Goal: Understand process/instructions: Learn how to perform a task or action

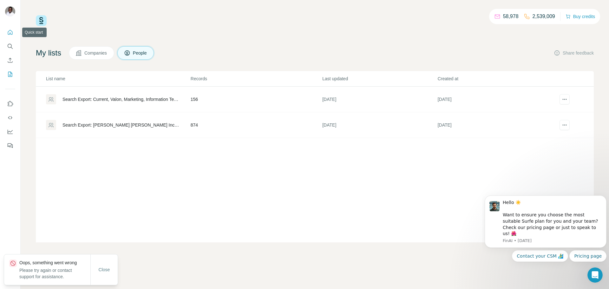
click at [10, 29] on icon "Quick start" at bounding box center [10, 32] width 6 height 6
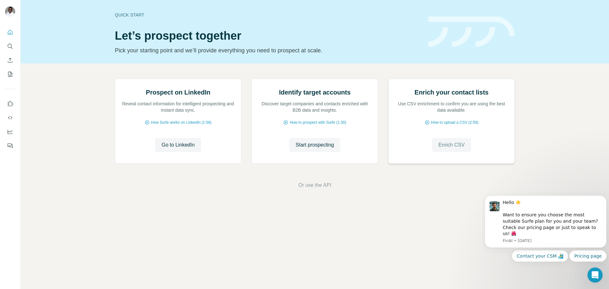
click at [438, 149] on span "Enrich CSV" at bounding box center [451, 145] width 26 height 8
click at [441, 149] on span "Enrich CSV" at bounding box center [451, 145] width 26 height 8
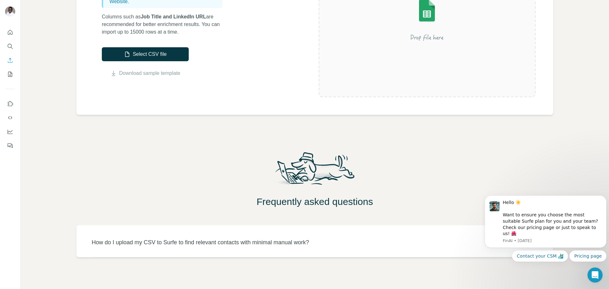
scroll to position [130, 0]
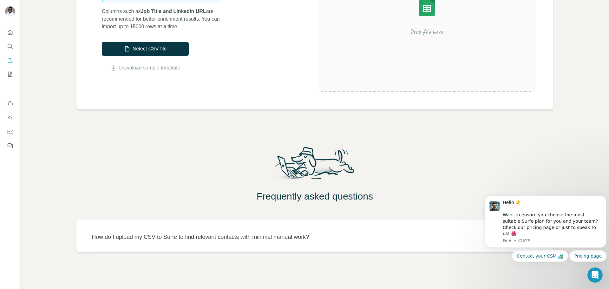
click at [434, 236] on div "How do I upload my CSV to Surfe to find relevant contacts with minimal manual w…" at bounding box center [315, 236] width 446 height 9
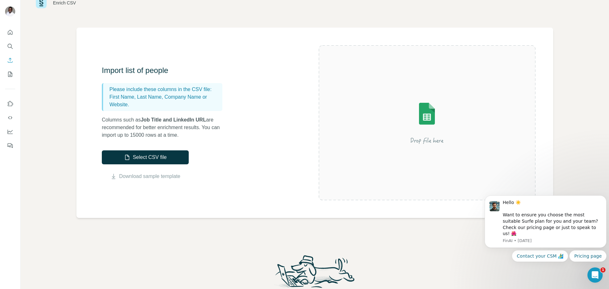
scroll to position [0, 0]
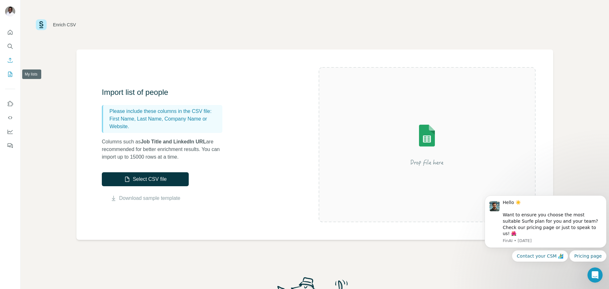
click at [10, 75] on icon "My lists" at bounding box center [10, 74] width 3 height 4
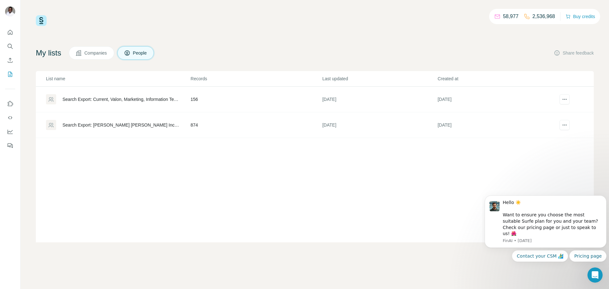
click at [98, 53] on span "Companies" at bounding box center [95, 53] width 23 height 6
